Goal: Information Seeking & Learning: Learn about a topic

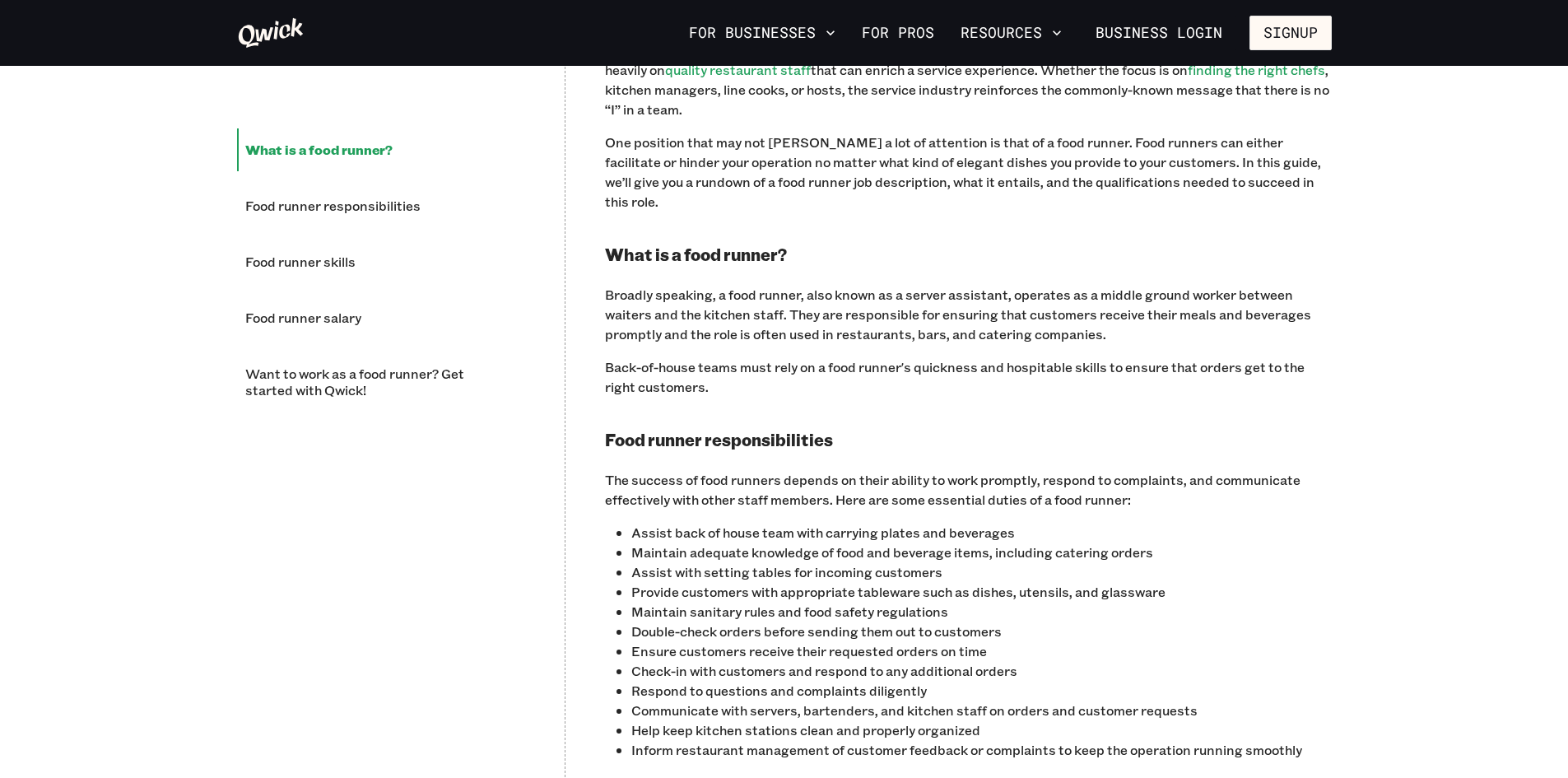
scroll to position [1154, 0]
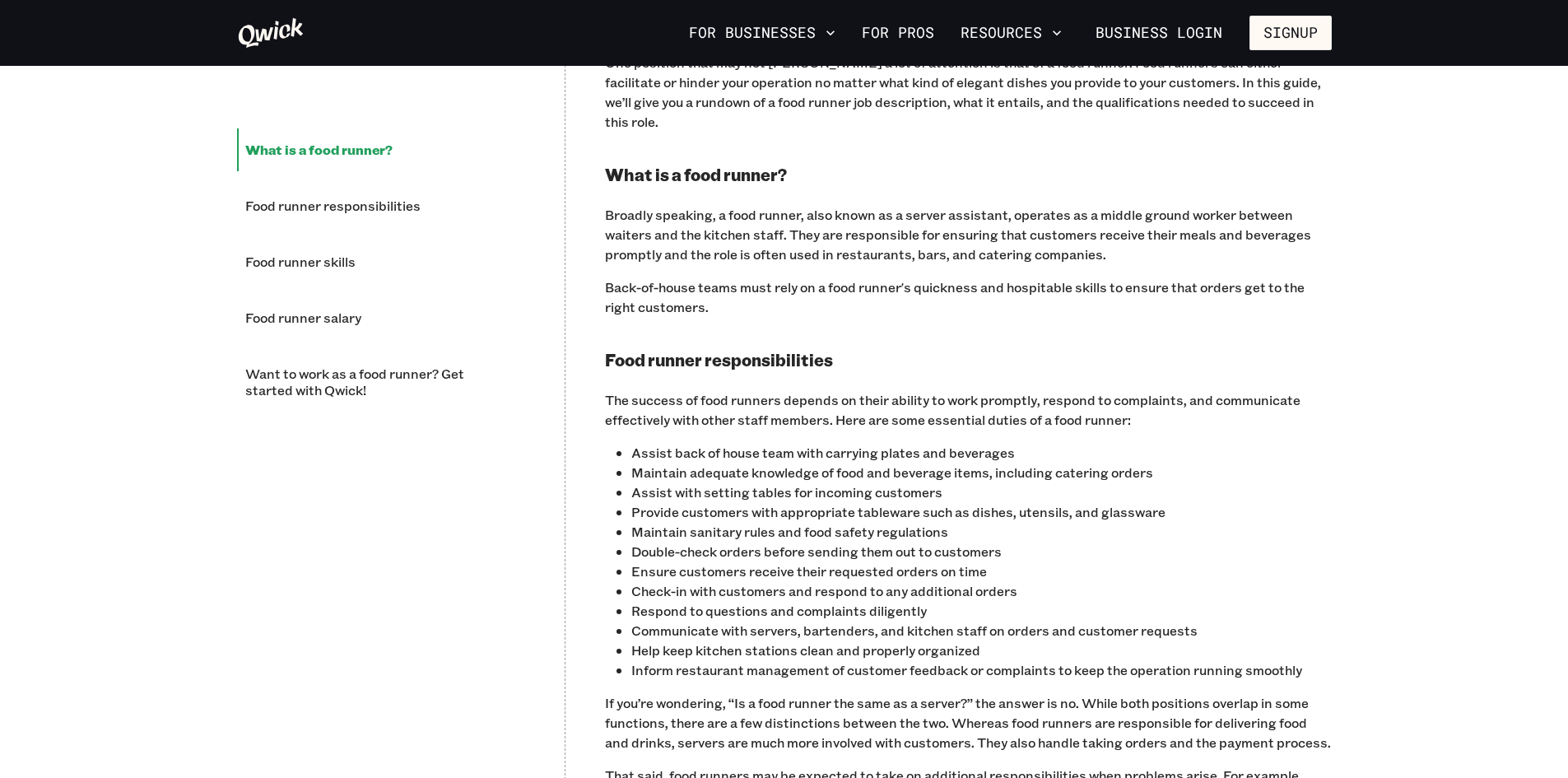
click at [858, 482] on p "Assist with setting tables for incoming customers" at bounding box center [982, 492] width 701 height 20
copy p "Assist with setting tables for incoming customers"
click at [1143, 502] on p "Provide customers with appropriate tableware such as dishes, utensils, and glas…" at bounding box center [982, 512] width 701 height 20
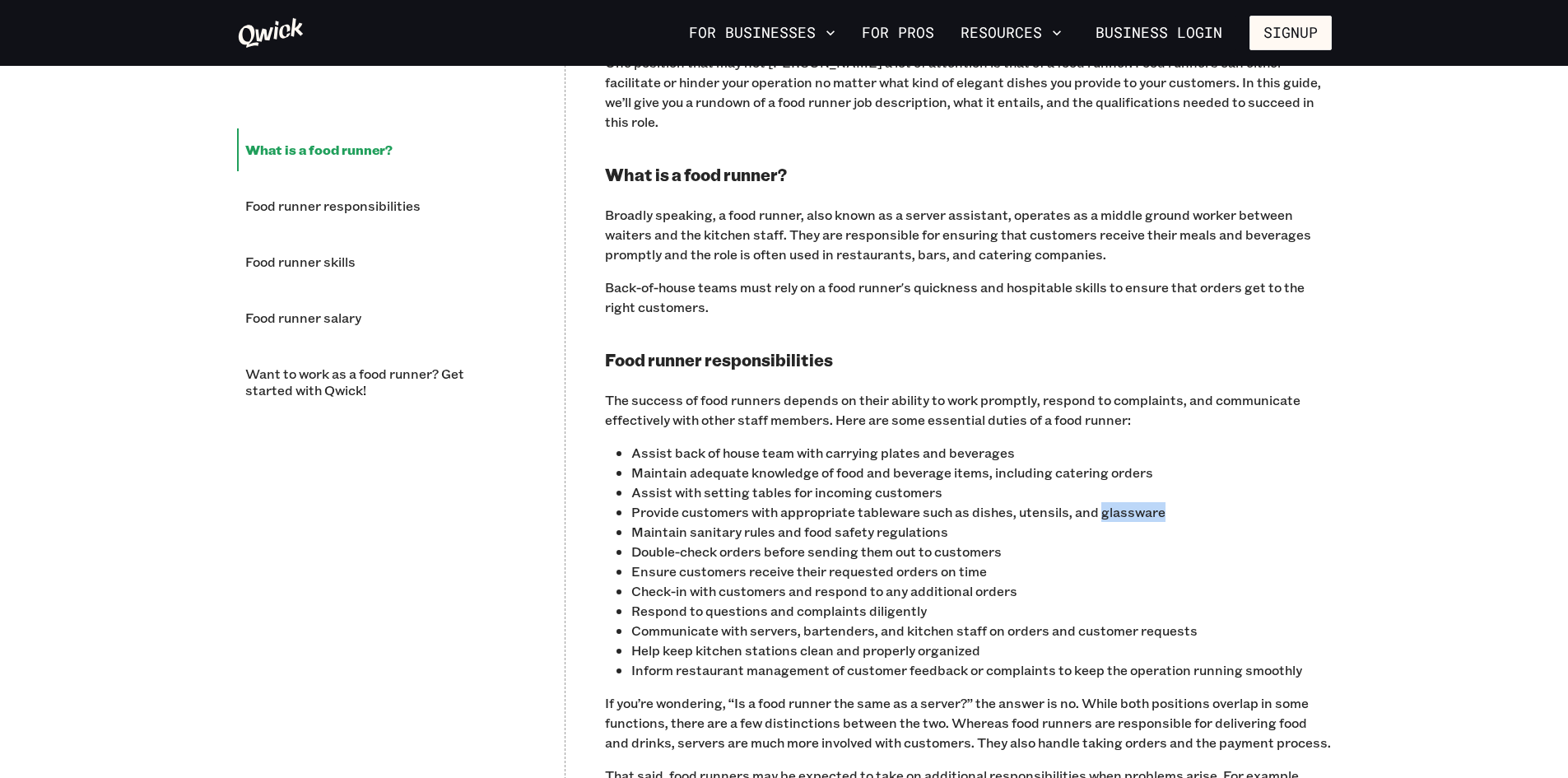
click at [1143, 502] on p "Provide customers with appropriate tableware such as dishes, utensils, and glas…" at bounding box center [982, 512] width 701 height 20
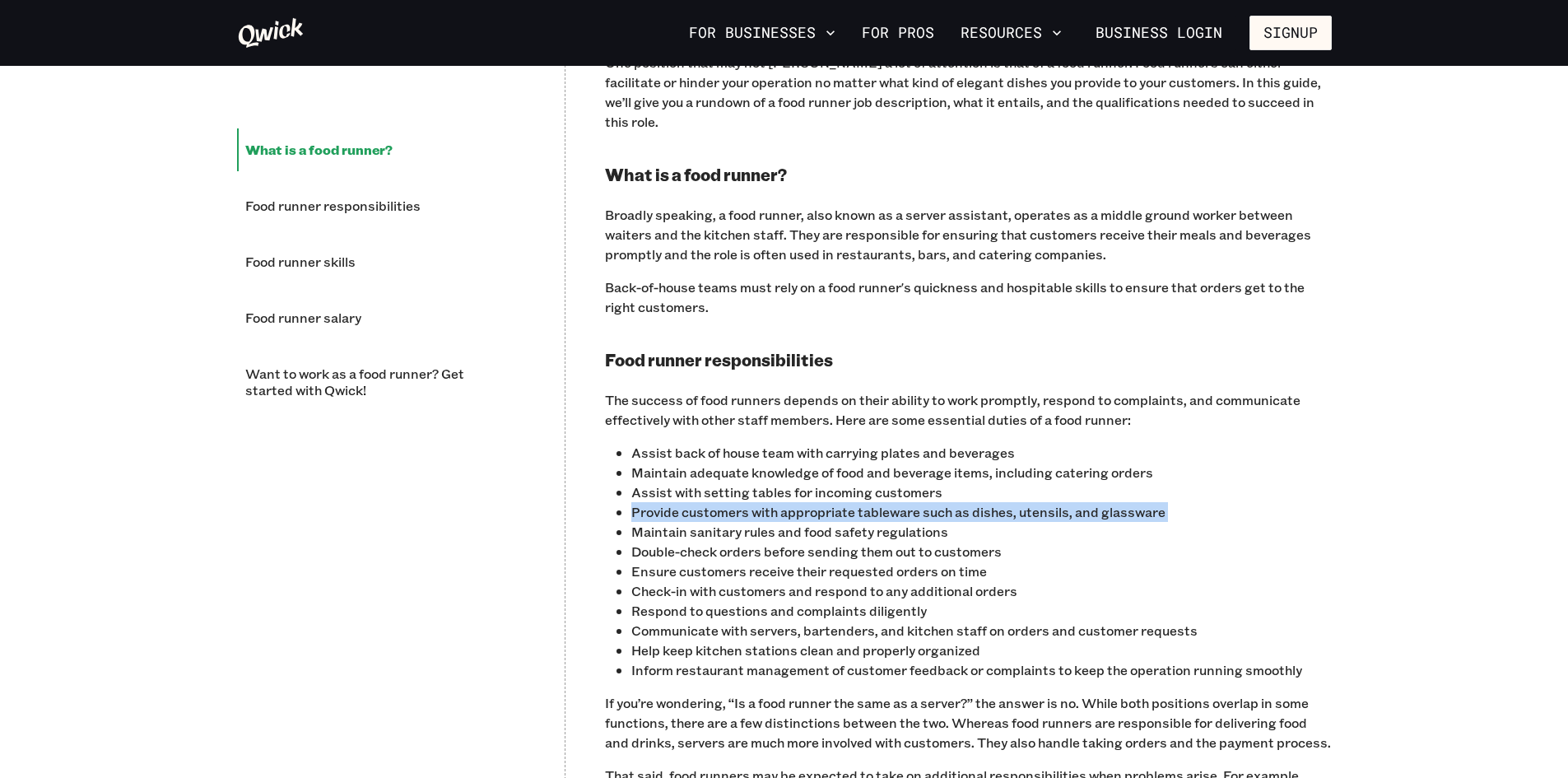
click at [1143, 502] on p "Provide customers with appropriate tableware such as dishes, utensils, and glas…" at bounding box center [982, 512] width 701 height 20
copy p "Provide customers with appropriate tableware such as dishes, utensils, and glas…"
click at [808, 502] on p "Provide customers with appropriate tableware such as dishes, utensils, and glas…" at bounding box center [982, 512] width 701 height 20
drag, startPoint x: 632, startPoint y: 492, endPoint x: 850, endPoint y: 492, distance: 218.0
click at [850, 502] on p "Provide customers with appropriate tableware such as dishes, utensils, and glas…" at bounding box center [982, 512] width 701 height 20
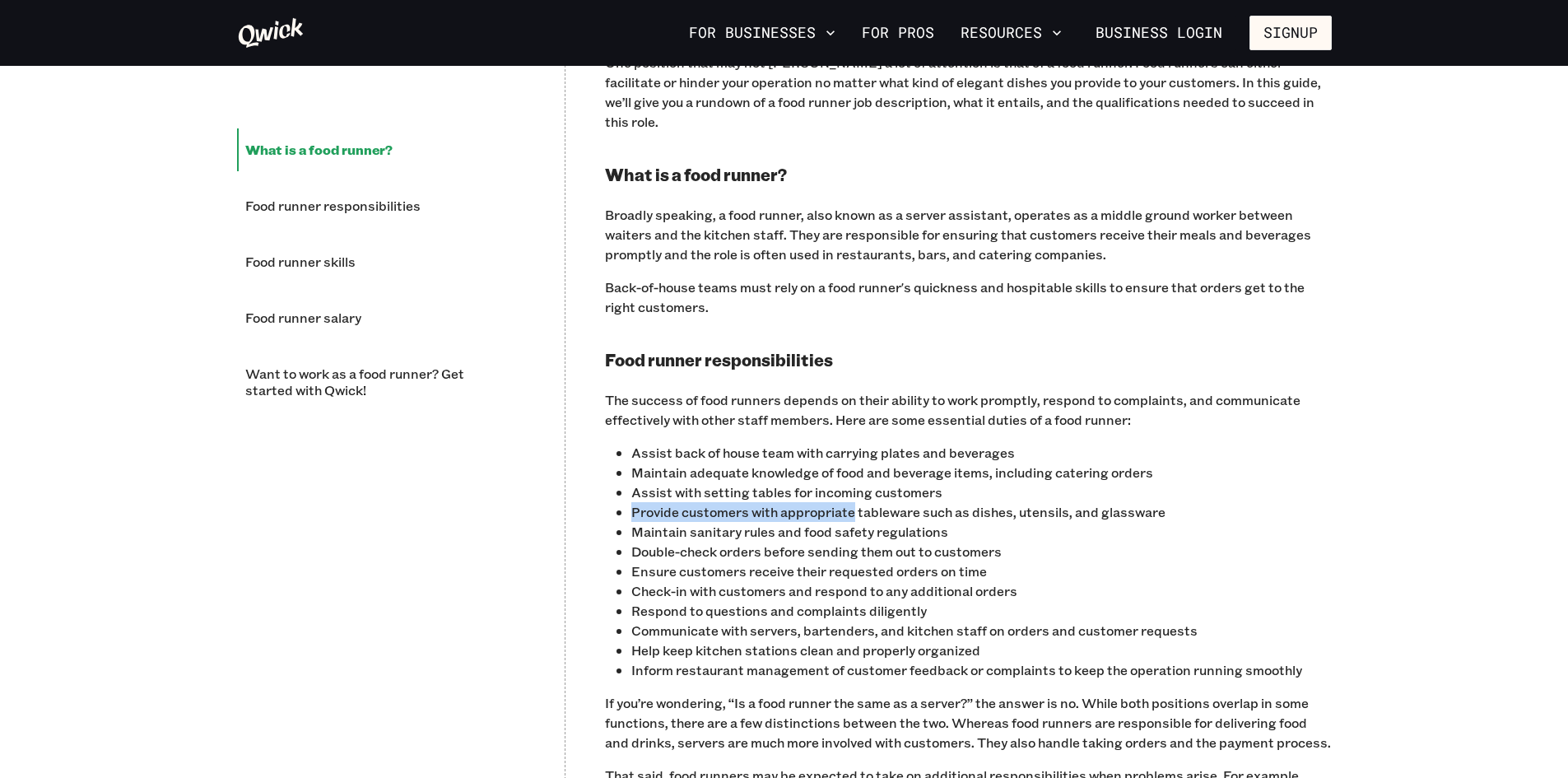
copy p "Provide customers with appropriate"
click at [752, 502] on p "Provide customers with appropriate tableware such as dishes, utensils, and glas…" at bounding box center [982, 512] width 701 height 20
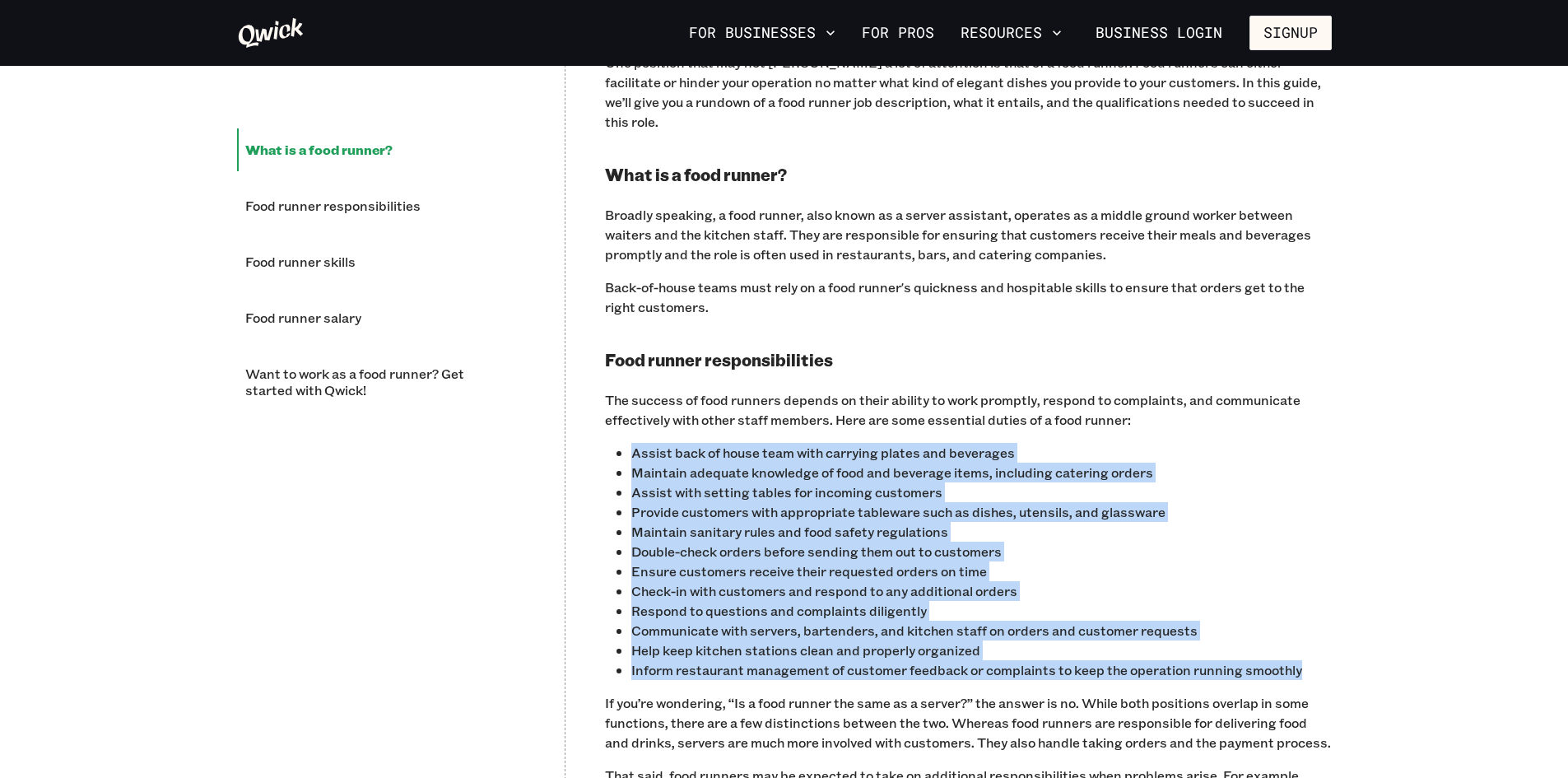
drag, startPoint x: 633, startPoint y: 427, endPoint x: 1319, endPoint y: 650, distance: 721.3
click at [1319, 650] on ul "Assist back of house team with carrying plates and beverages Maintain adequate …" at bounding box center [982, 562] width 701 height 238
copy ul "Assist back of house team with carrying plates and beverages Maintain adequate …"
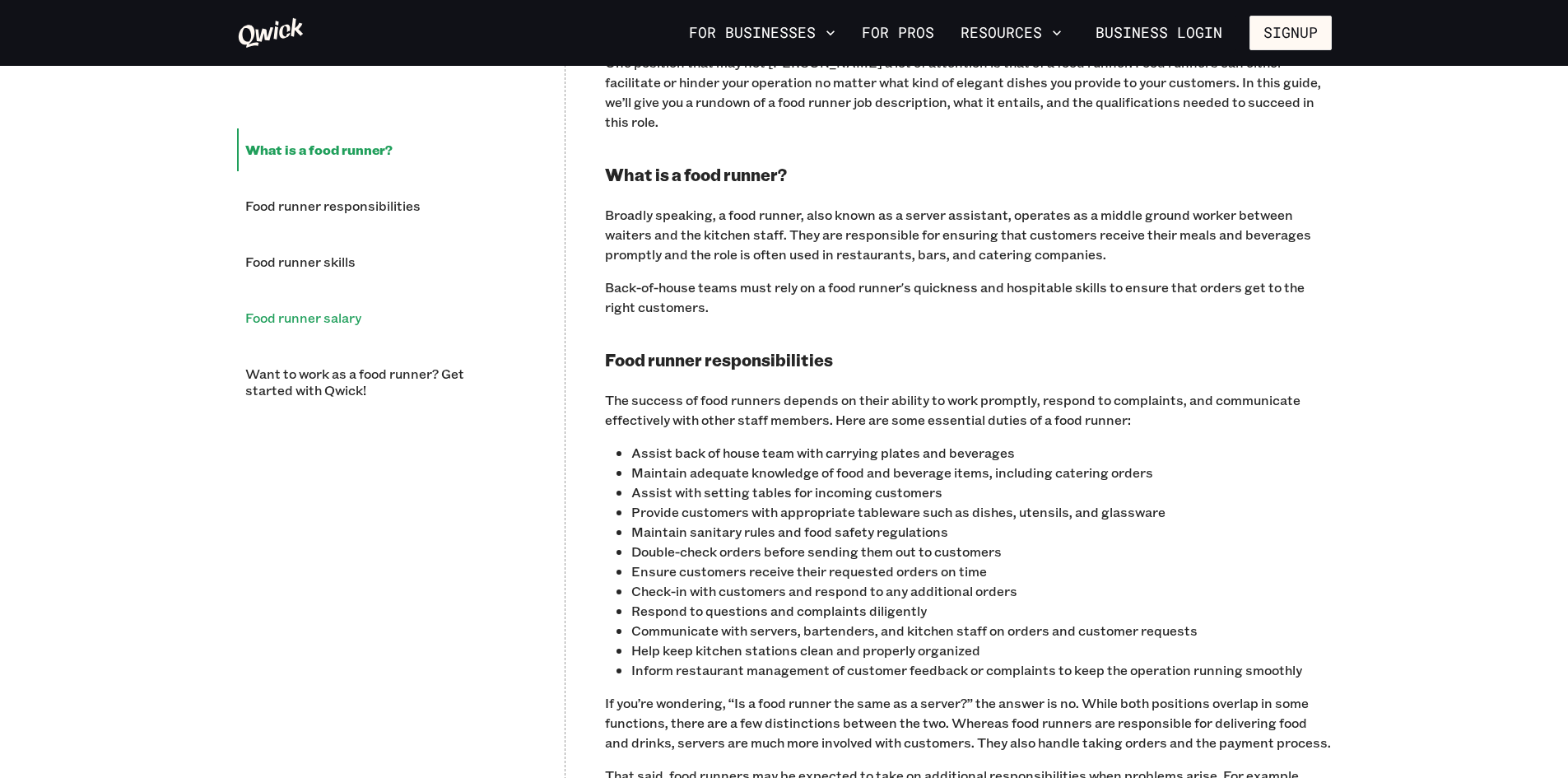
click at [301, 319] on li "Food runner salary" at bounding box center [381, 318] width 288 height 43
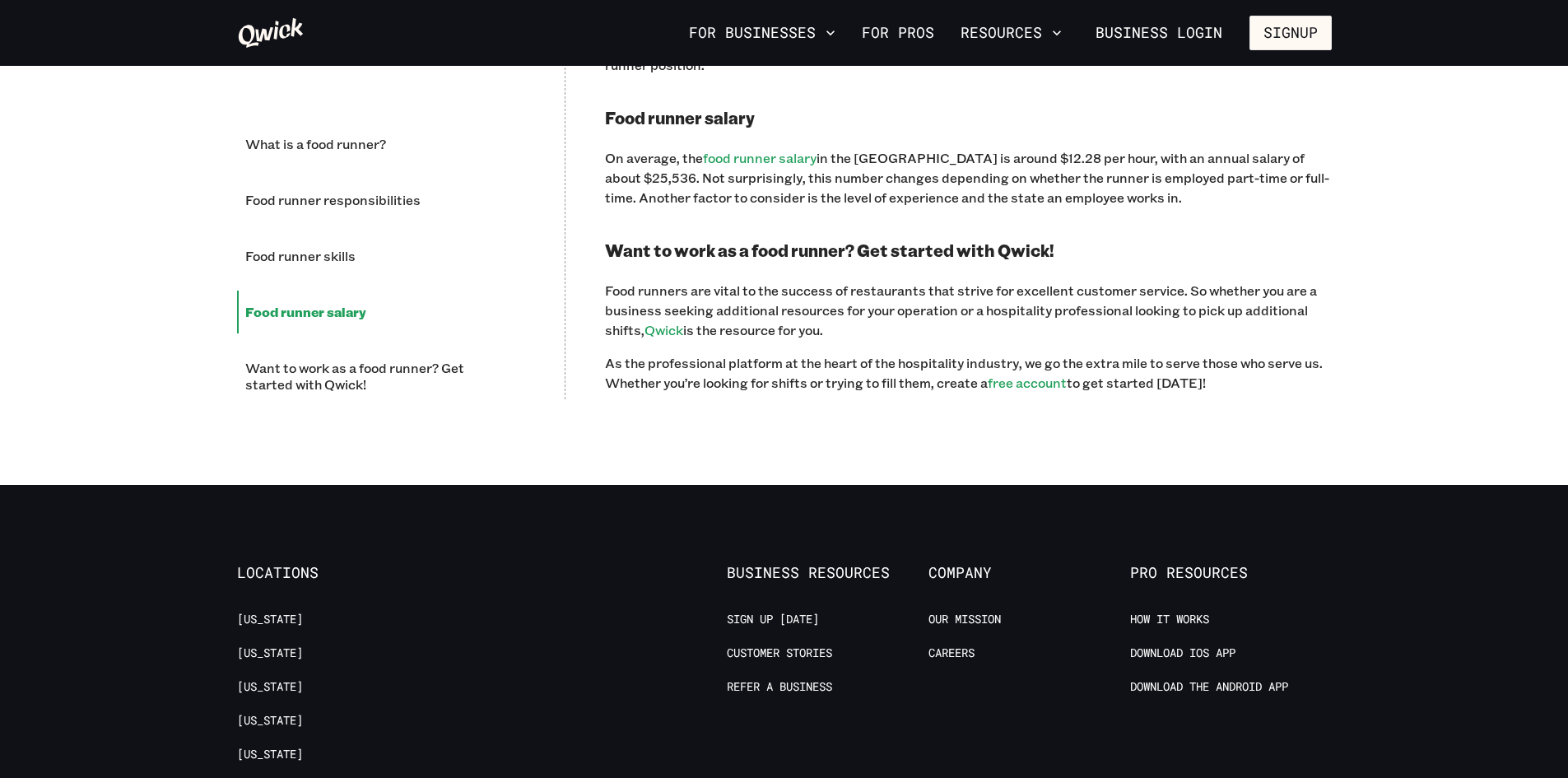
scroll to position [2306, 0]
